Goal: Task Accomplishment & Management: Manage account settings

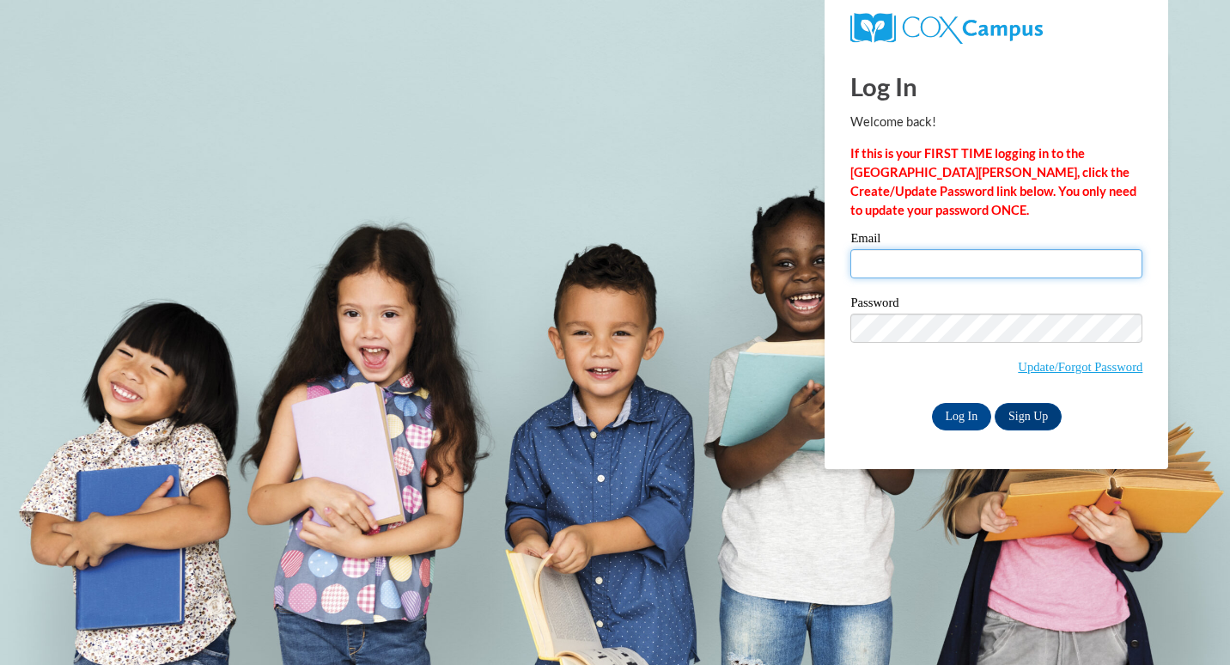
click at [928, 274] on input "Email" at bounding box center [996, 263] width 292 height 29
type input "[EMAIL_ADDRESS][DOMAIN_NAME]"
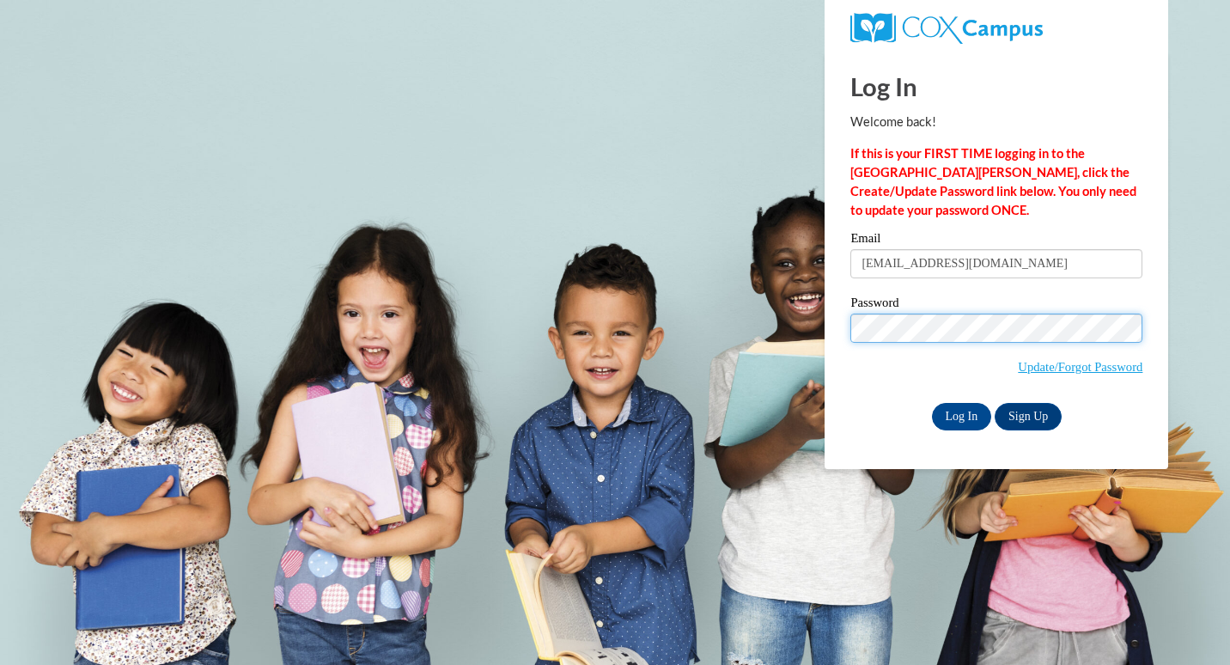
click at [932, 403] on input "Log In" at bounding box center [962, 416] width 60 height 27
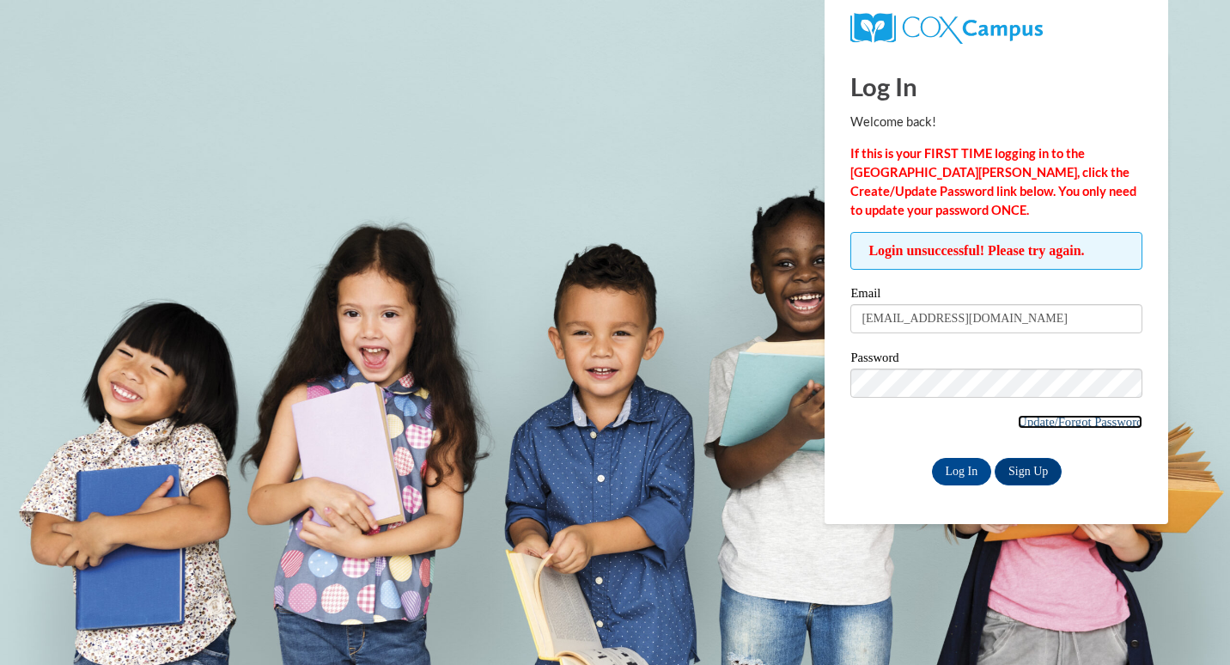
click at [1075, 419] on link "Update/Forgot Password" at bounding box center [1080, 422] width 125 height 14
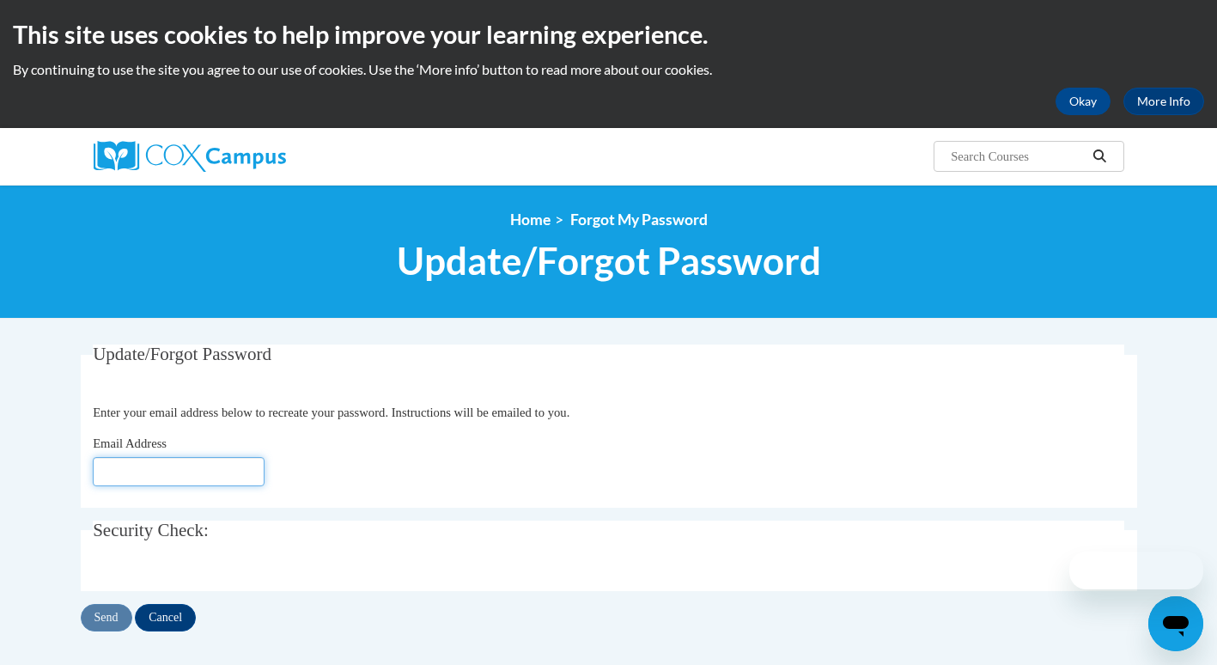
click at [158, 472] on input "Email Address" at bounding box center [179, 471] width 172 height 29
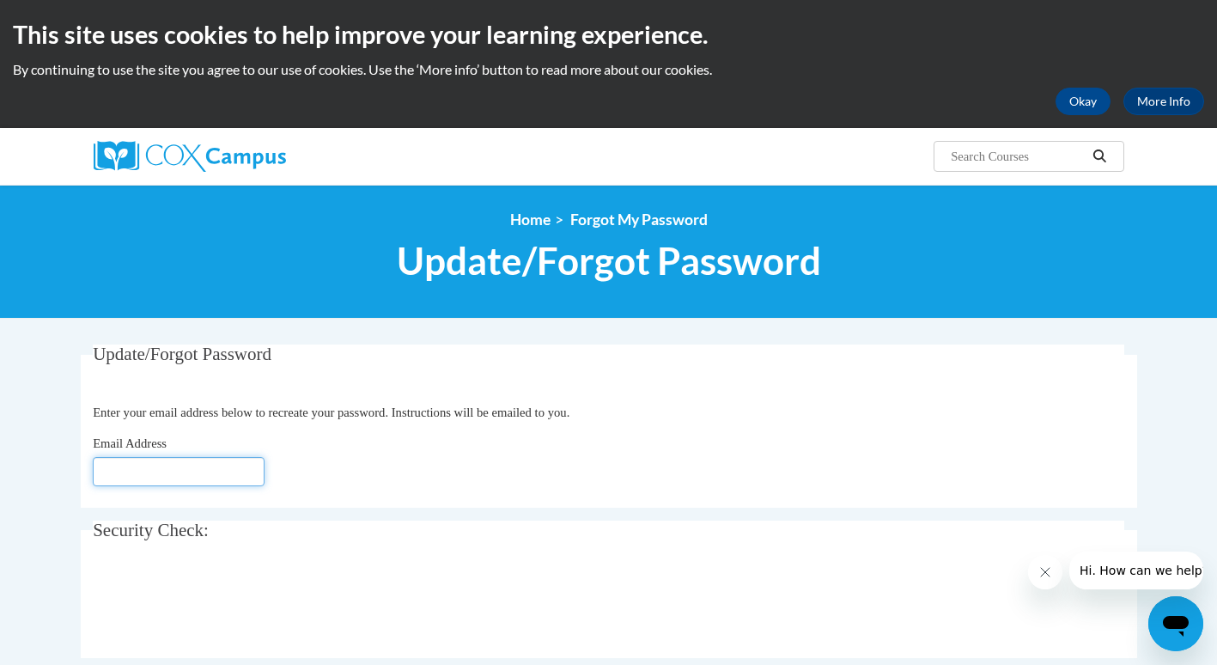
type input "[EMAIL_ADDRESS][DOMAIN_NAME]"
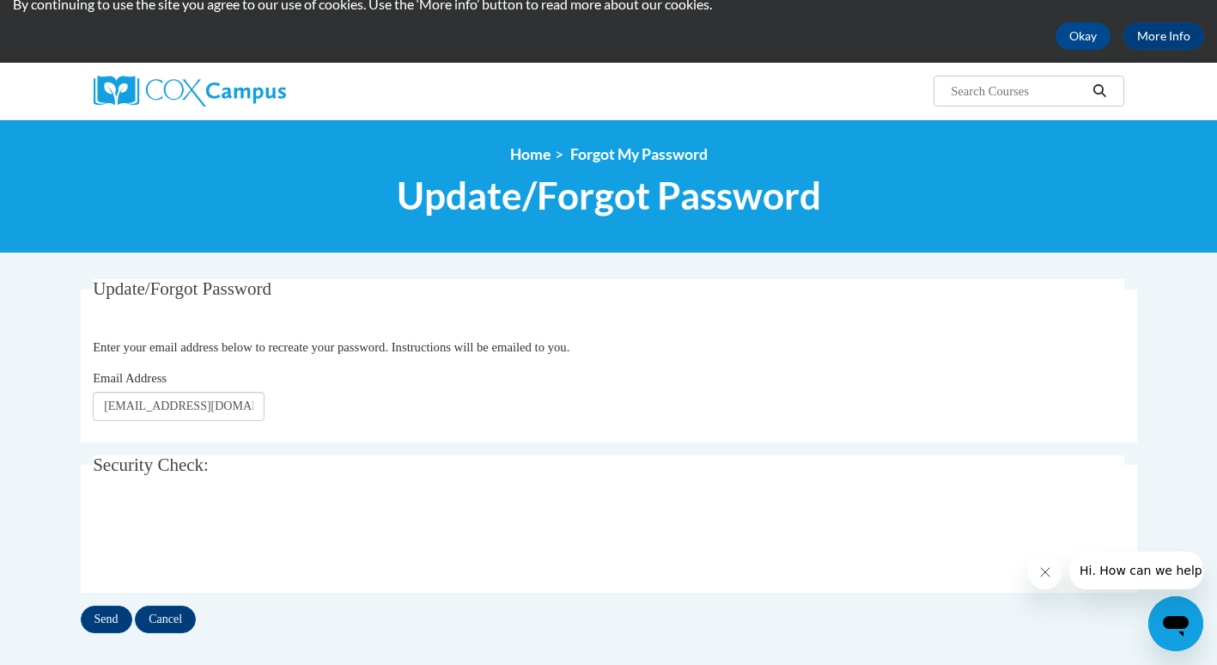
scroll to position [86, 0]
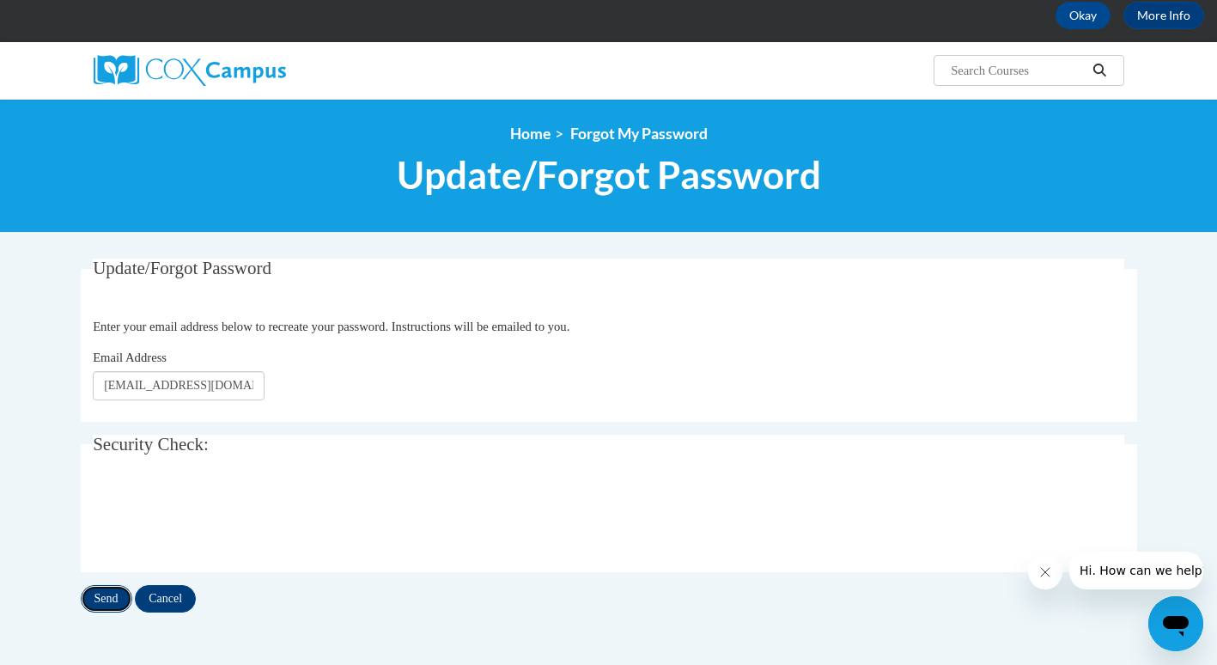
click at [106, 598] on input "Send" at bounding box center [107, 598] width 52 height 27
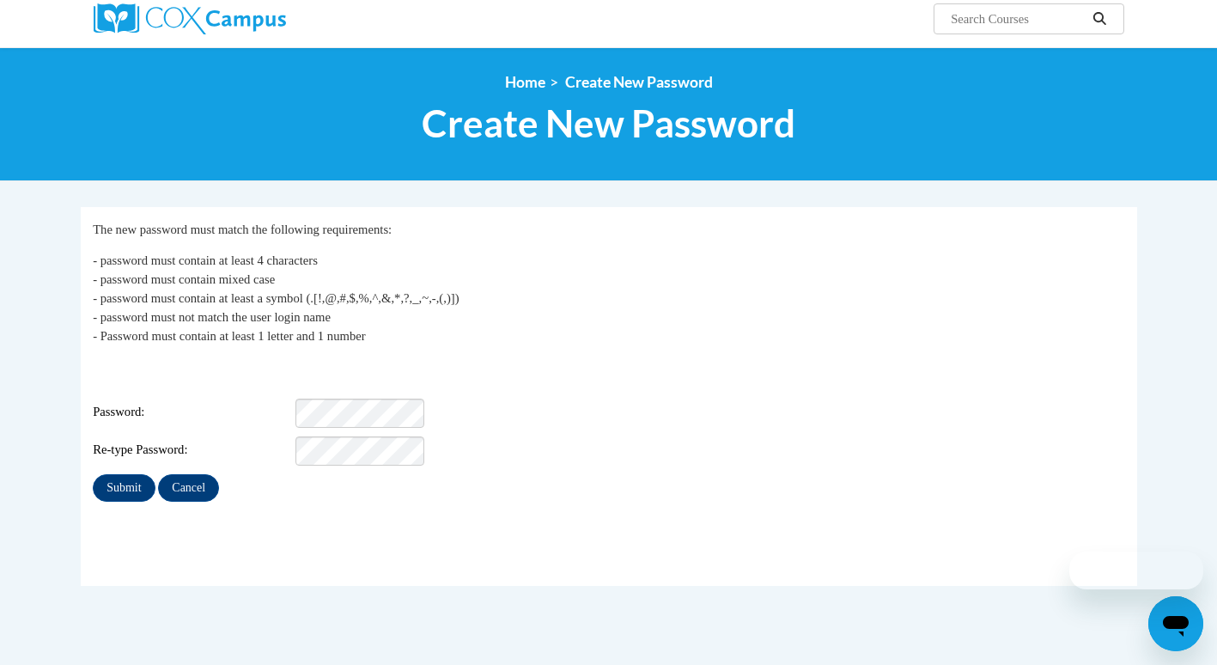
scroll to position [172, 0]
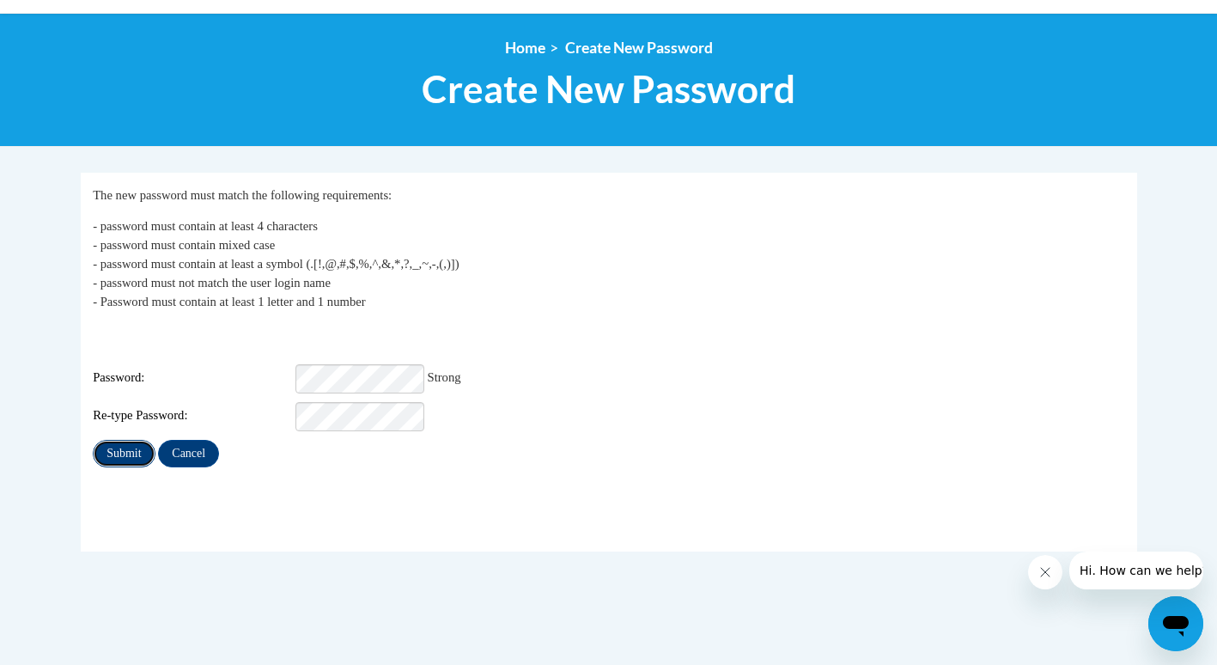
click at [128, 442] on input "Submit" at bounding box center [124, 453] width 62 height 27
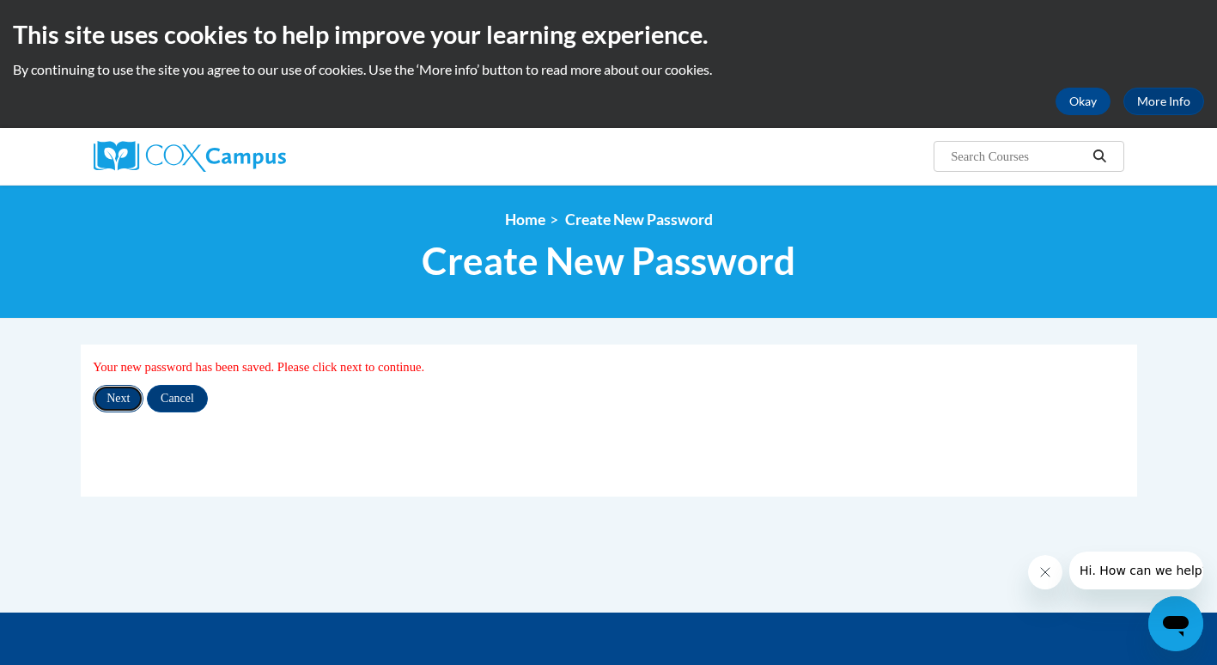
click at [118, 401] on input "Next" at bounding box center [118, 398] width 51 height 27
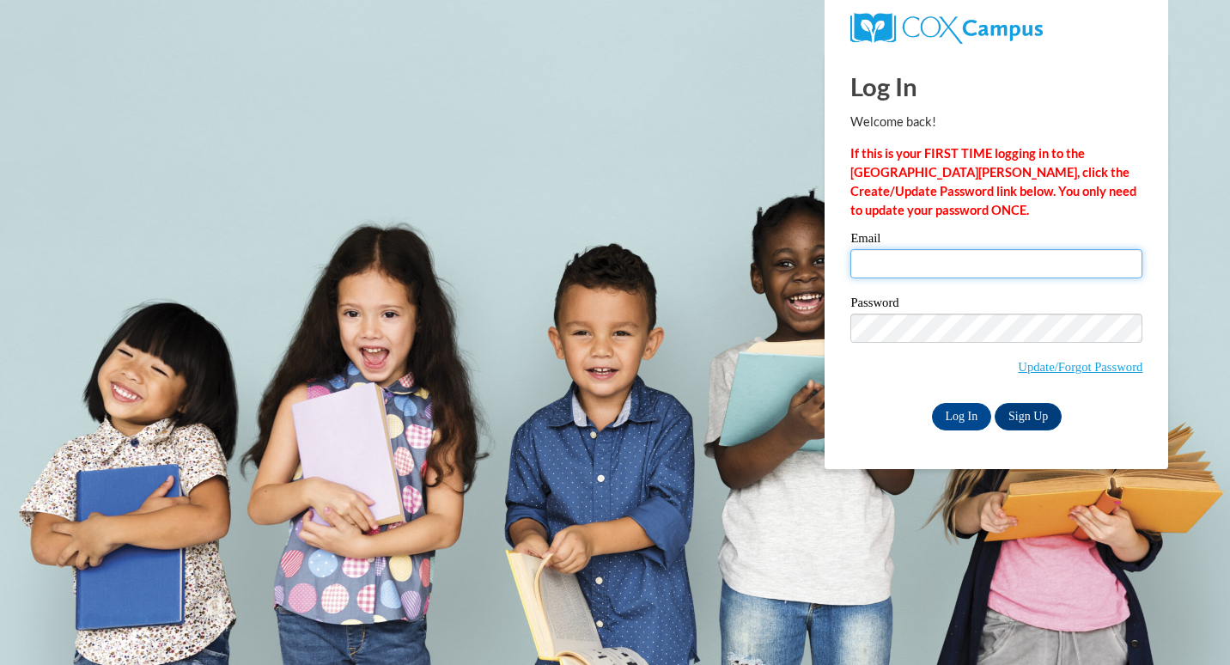
click at [895, 277] on input "Email" at bounding box center [996, 263] width 292 height 29
click at [932, 273] on input "Email" at bounding box center [996, 263] width 292 height 29
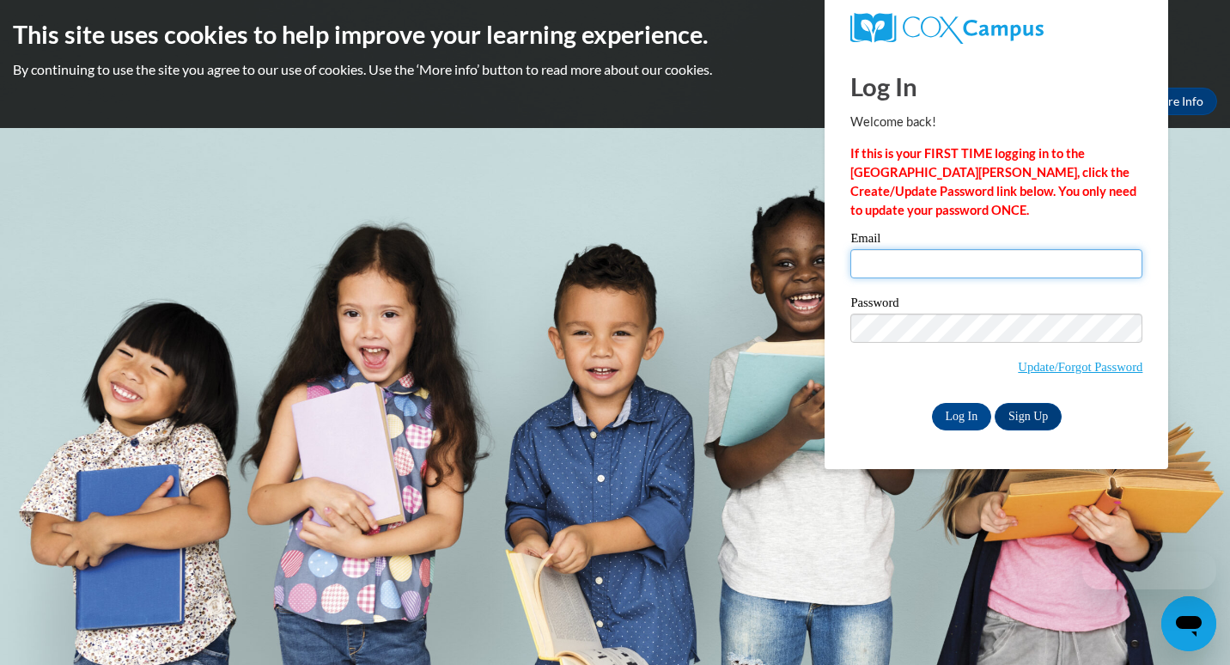
type input "zdales@daltonstate.edu"
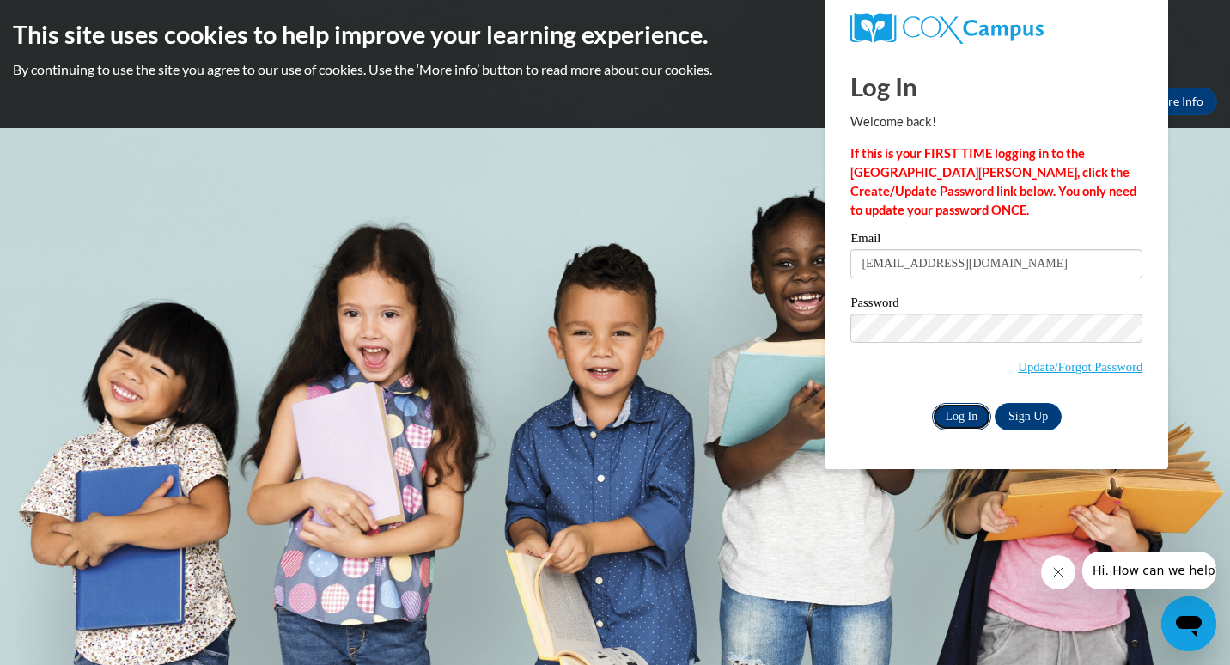
click at [967, 414] on input "Log In" at bounding box center [962, 416] width 60 height 27
